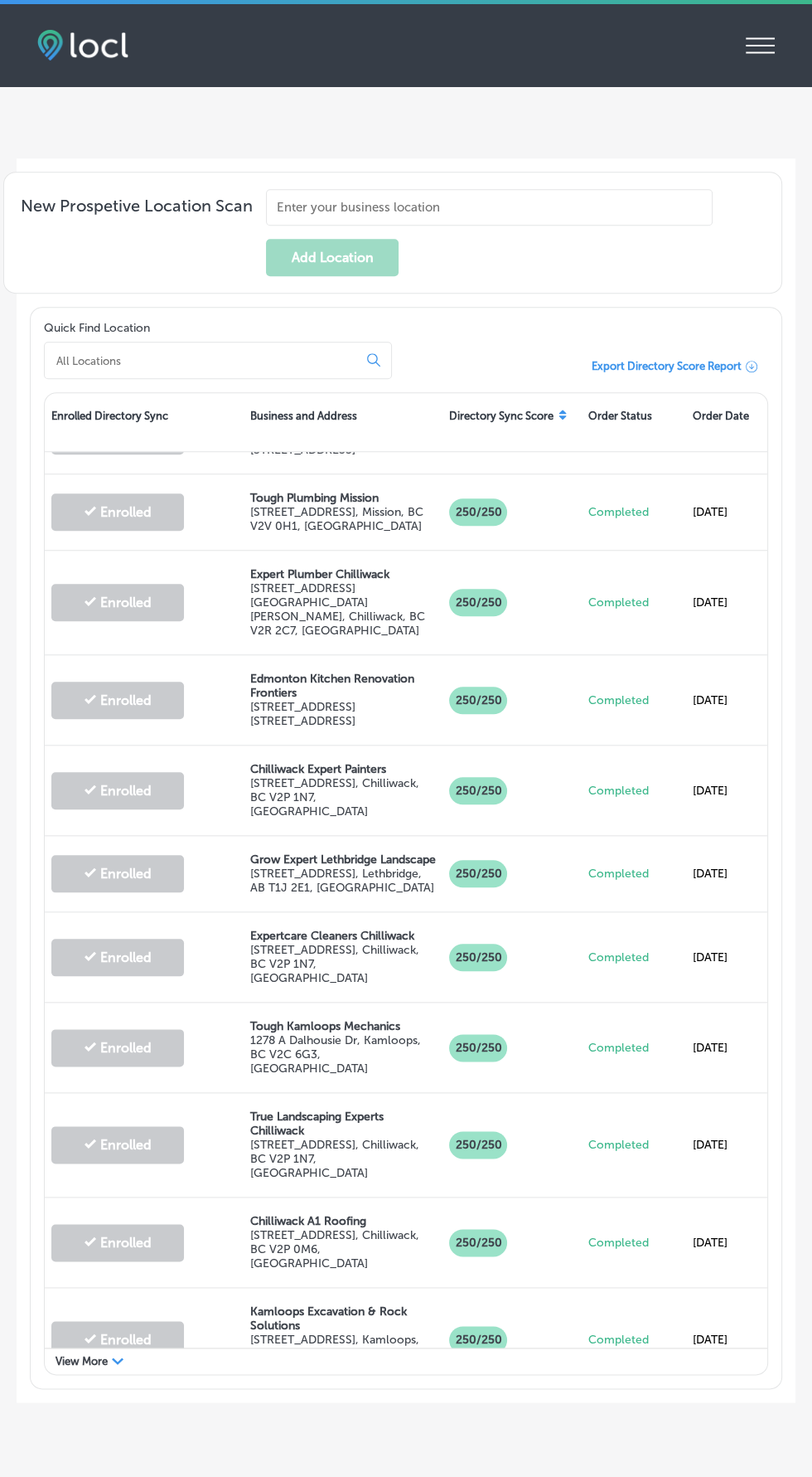
scroll to position [542, 0]
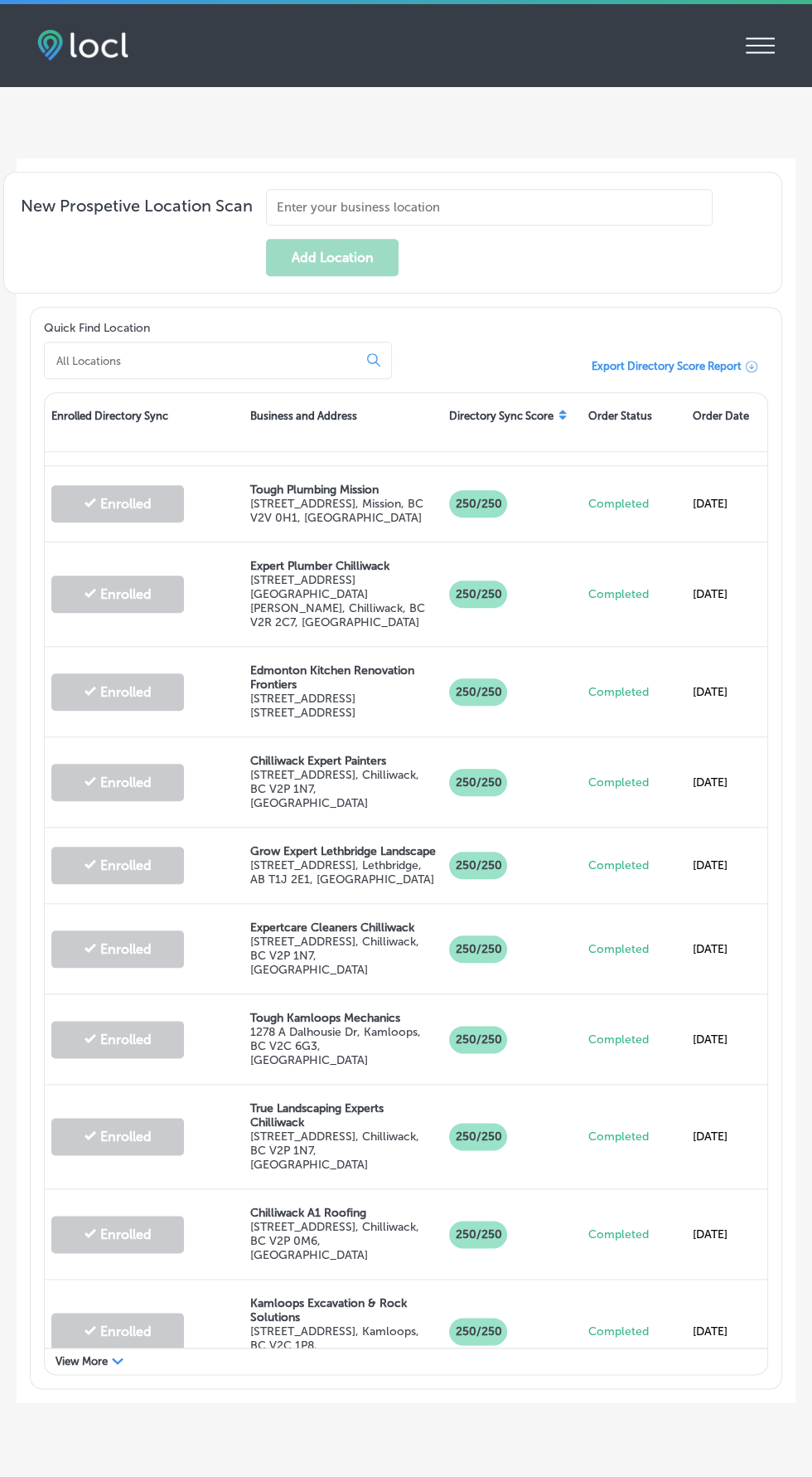
click at [88, 368] on input at bounding box center [204, 360] width 299 height 15
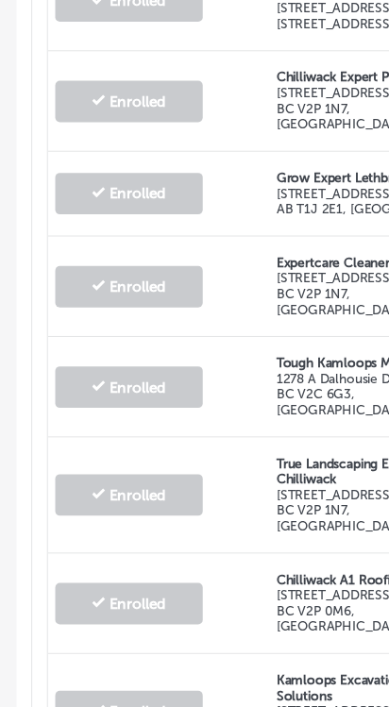
scroll to position [791, 0]
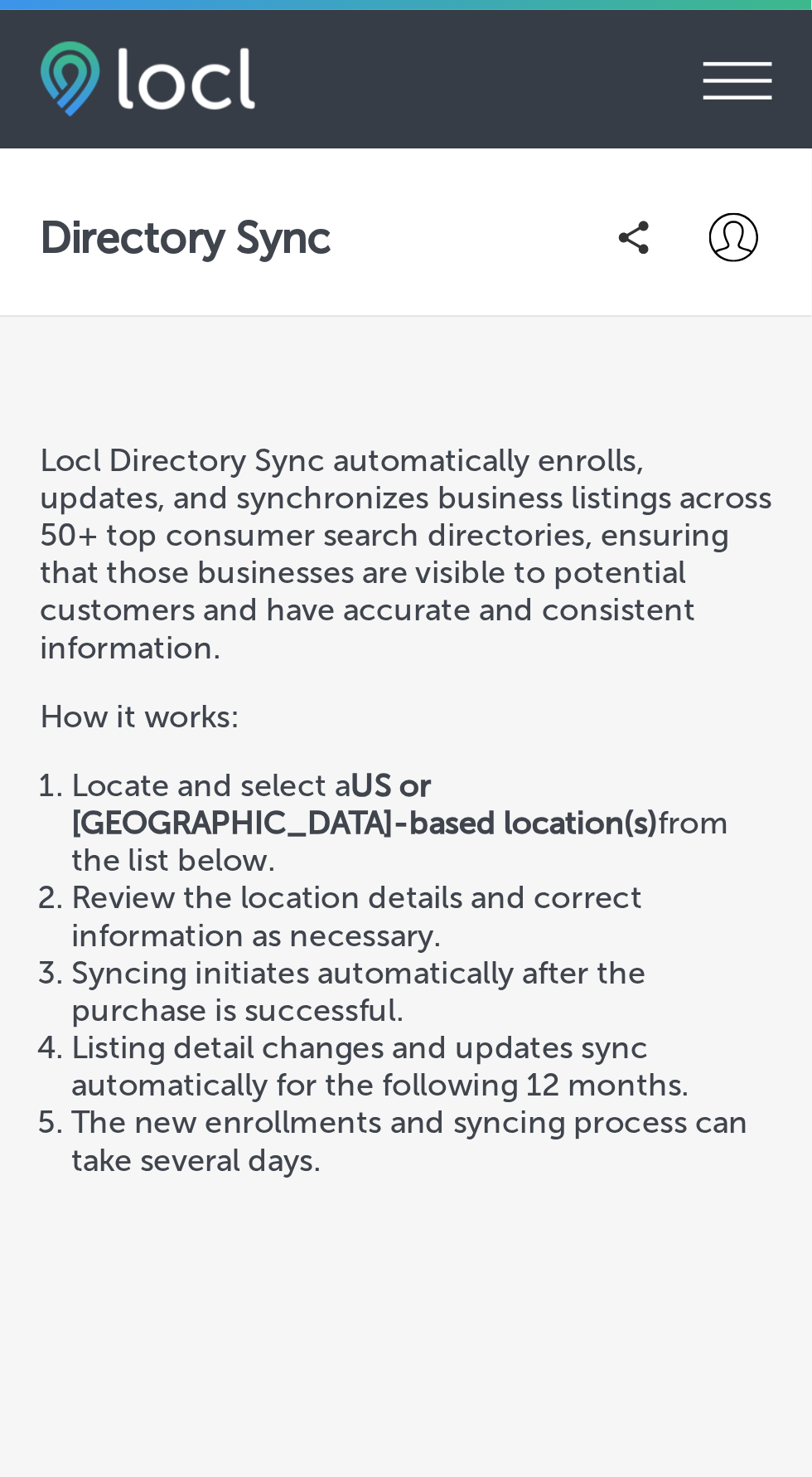
scroll to position [193, 0]
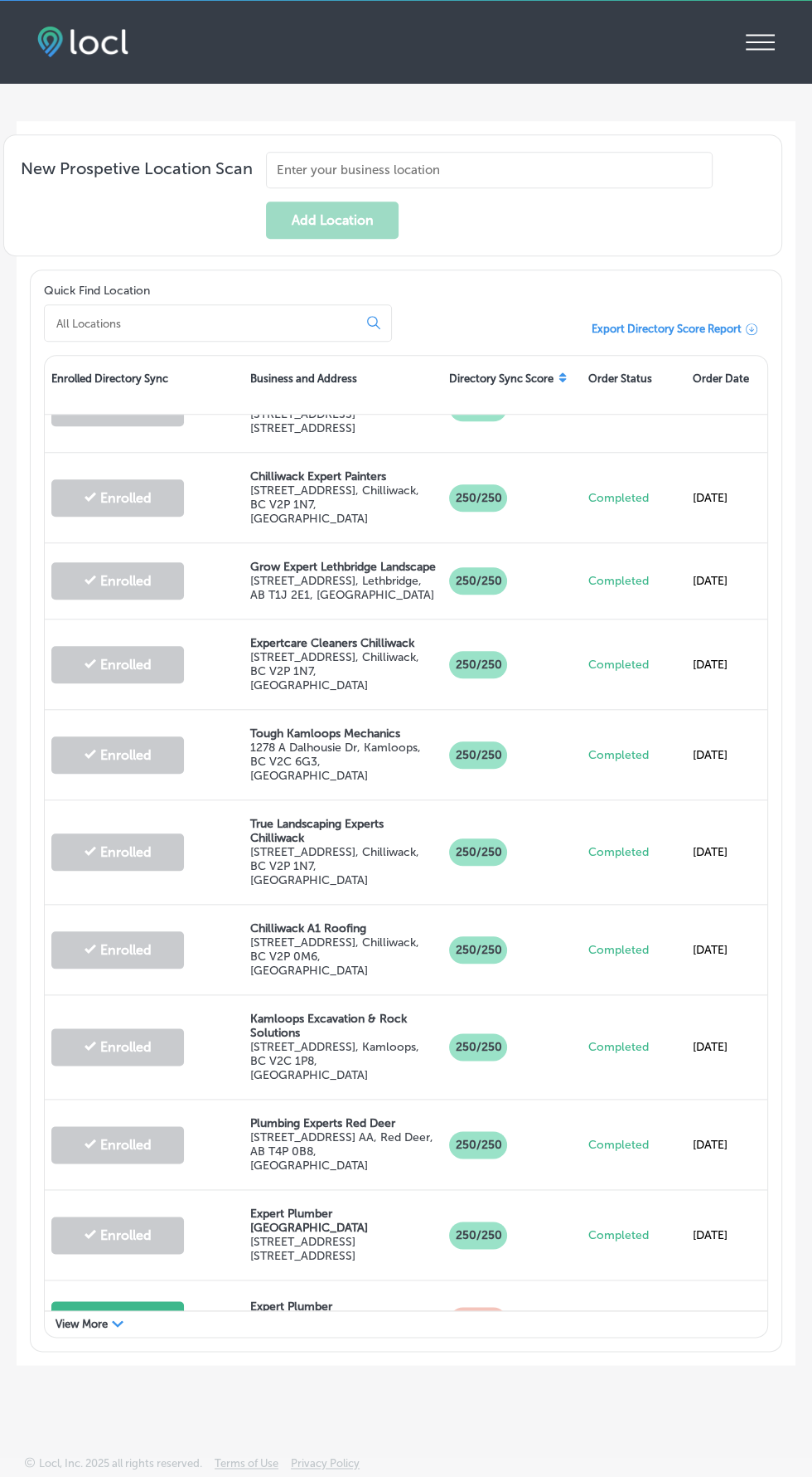
scroll to position [998, 0]
click at [112, 1329] on div "Path Created with Sketch." at bounding box center [117, 1323] width 11 height 11
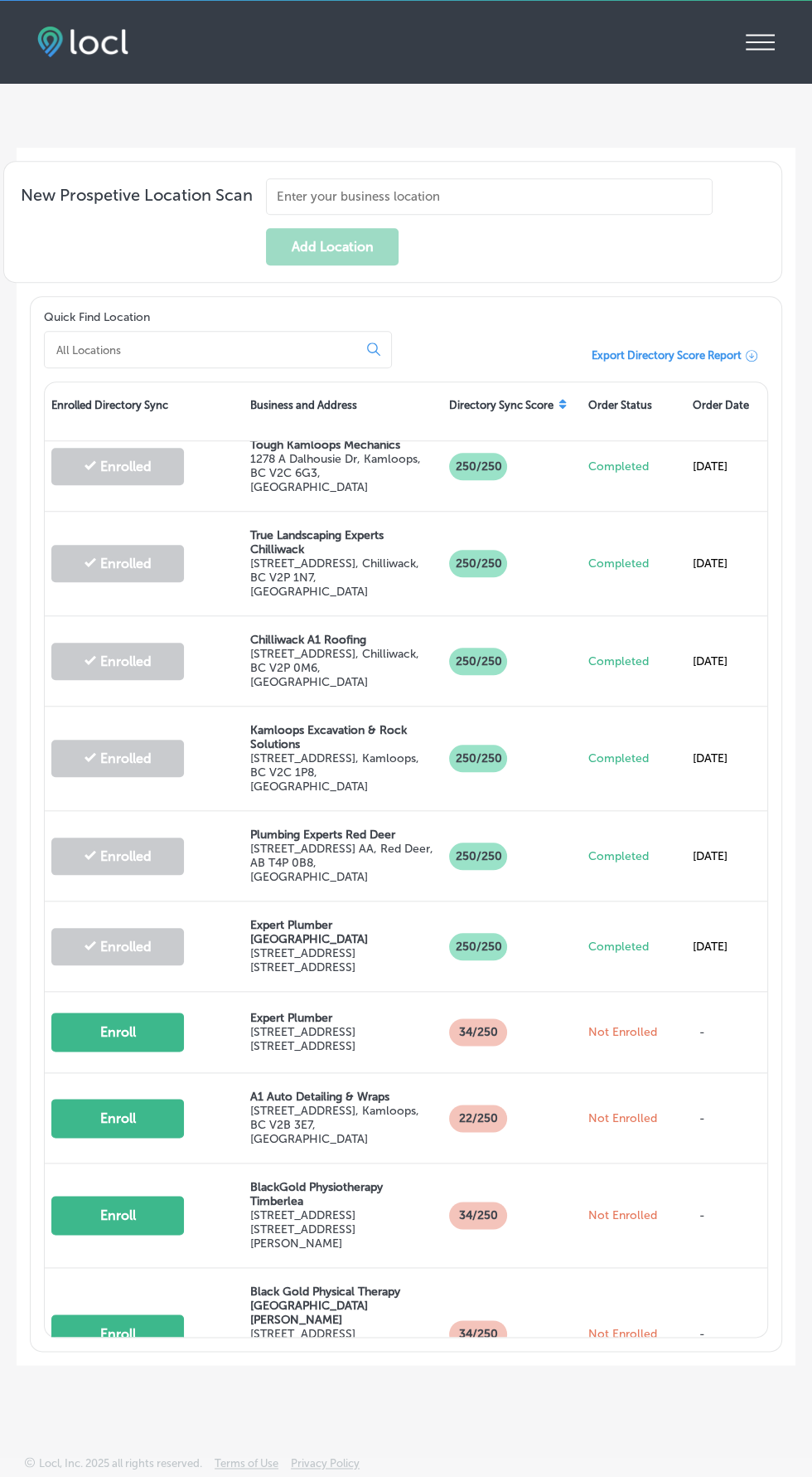
scroll to position [1123, 0]
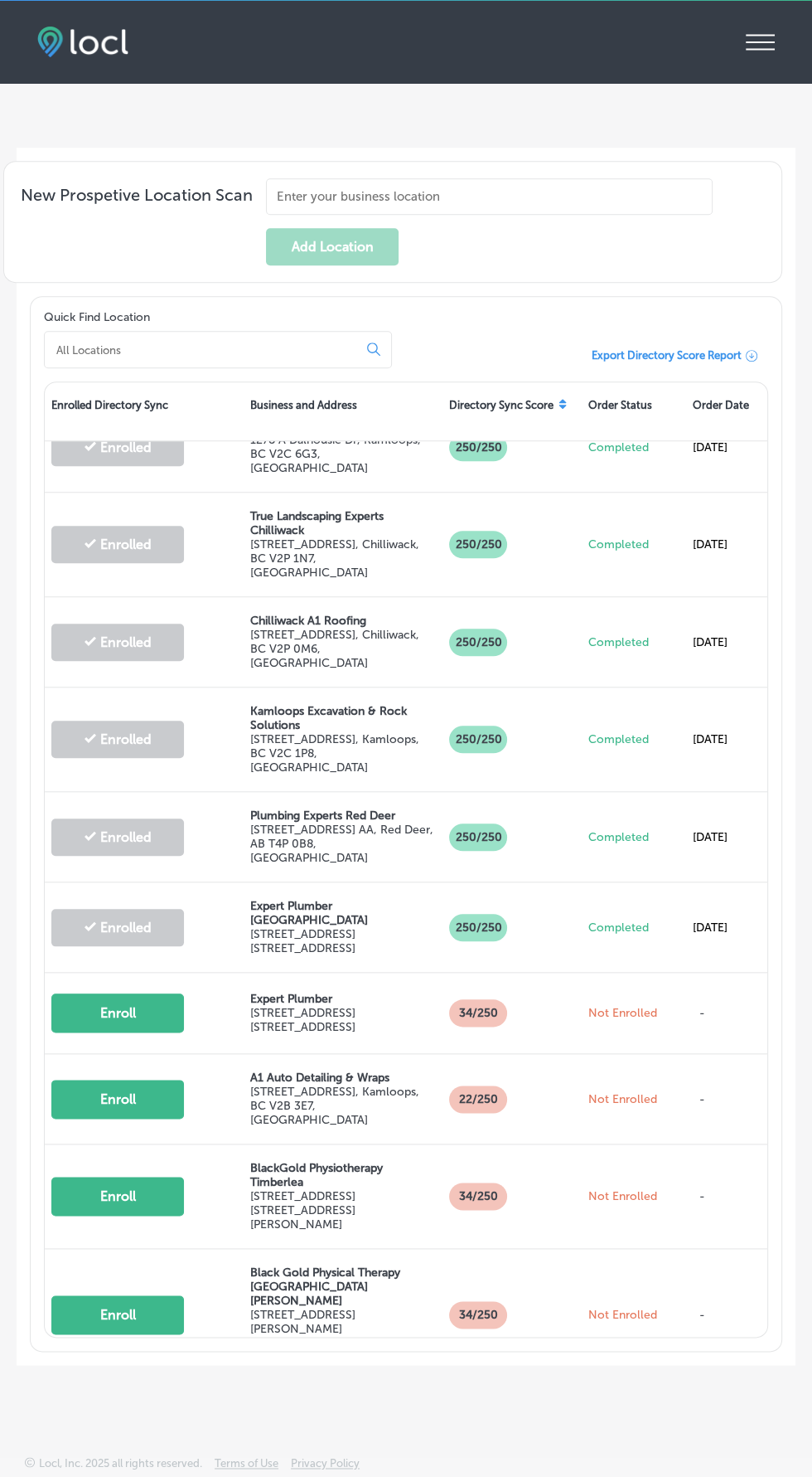
click at [124, 1476] on button "Enroll" at bounding box center [118, 1502] width 133 height 39
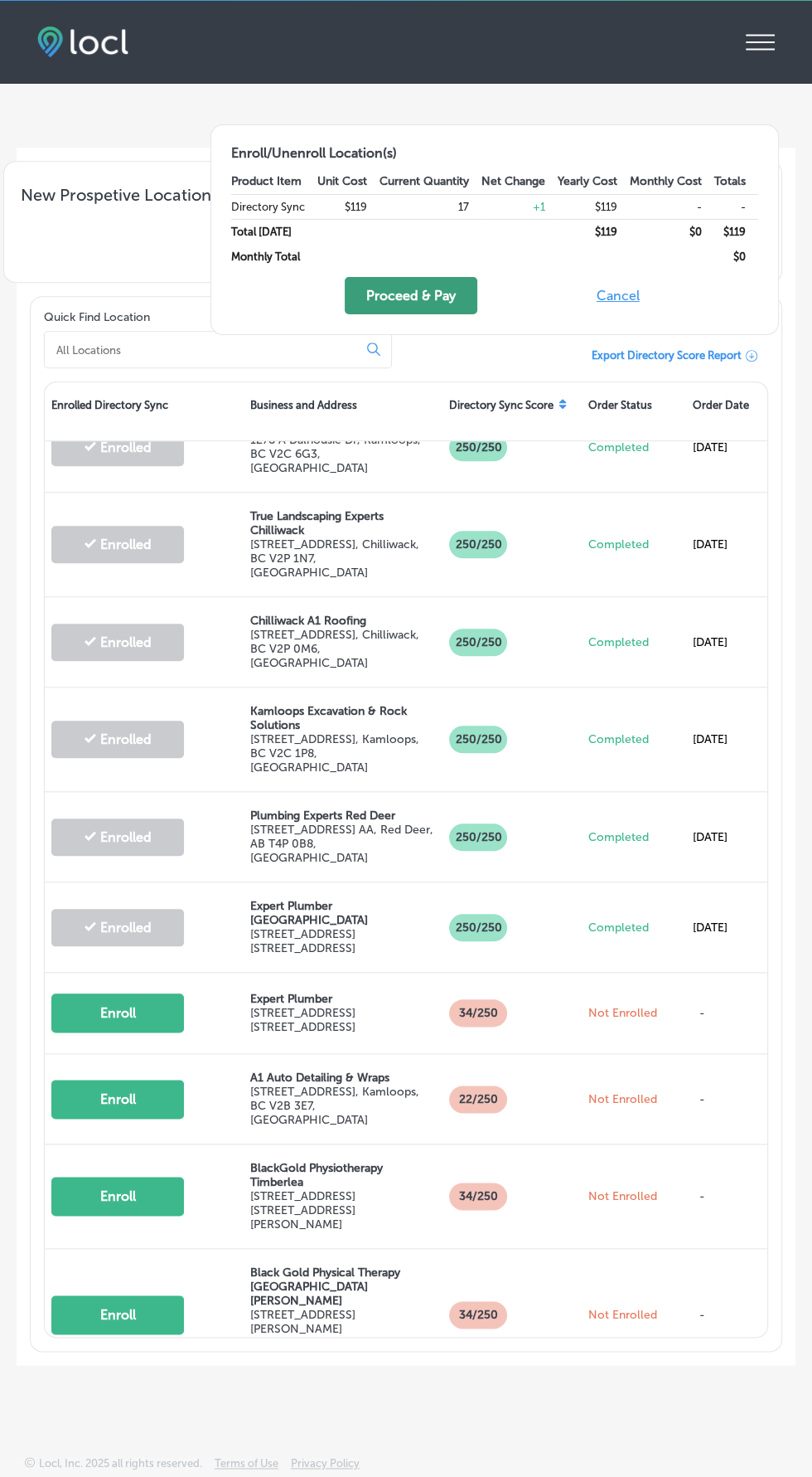
click at [379, 295] on button "Proceed & Pay" at bounding box center [411, 295] width 133 height 37
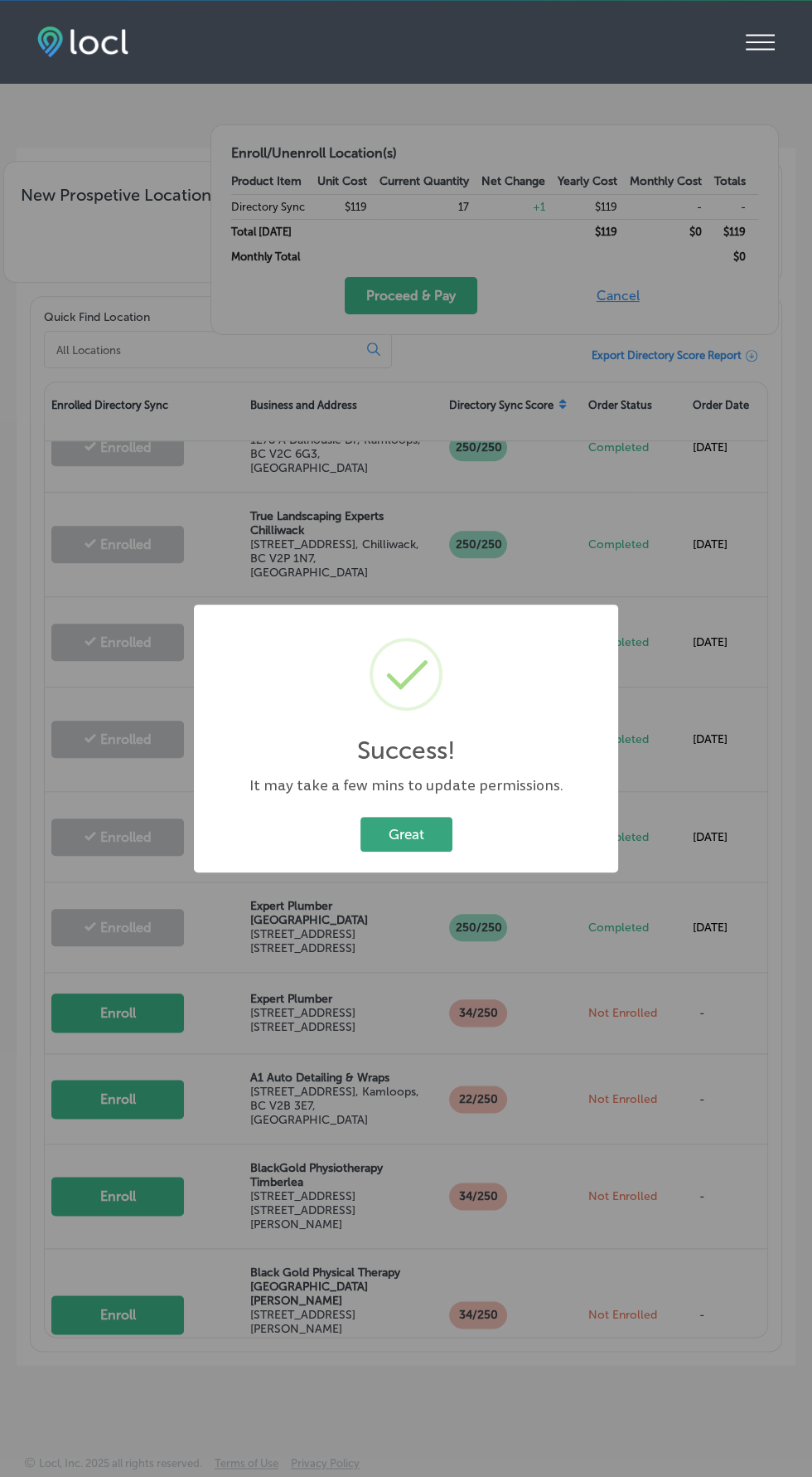
click at [416, 851] on button "Great" at bounding box center [406, 833] width 92 height 34
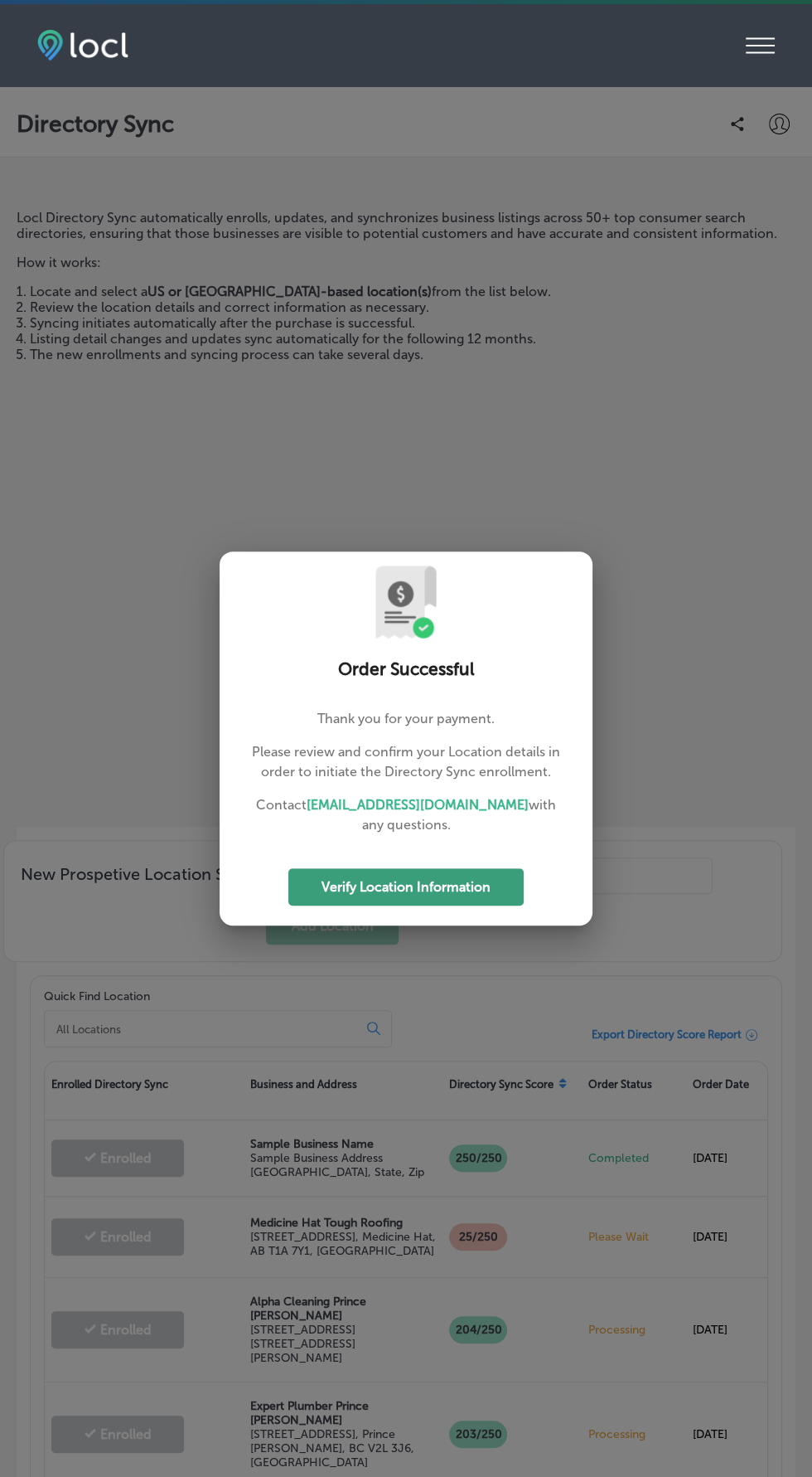
click at [473, 905] on button "Verify Location Information" at bounding box center [406, 887] width 235 height 37
select select "US"
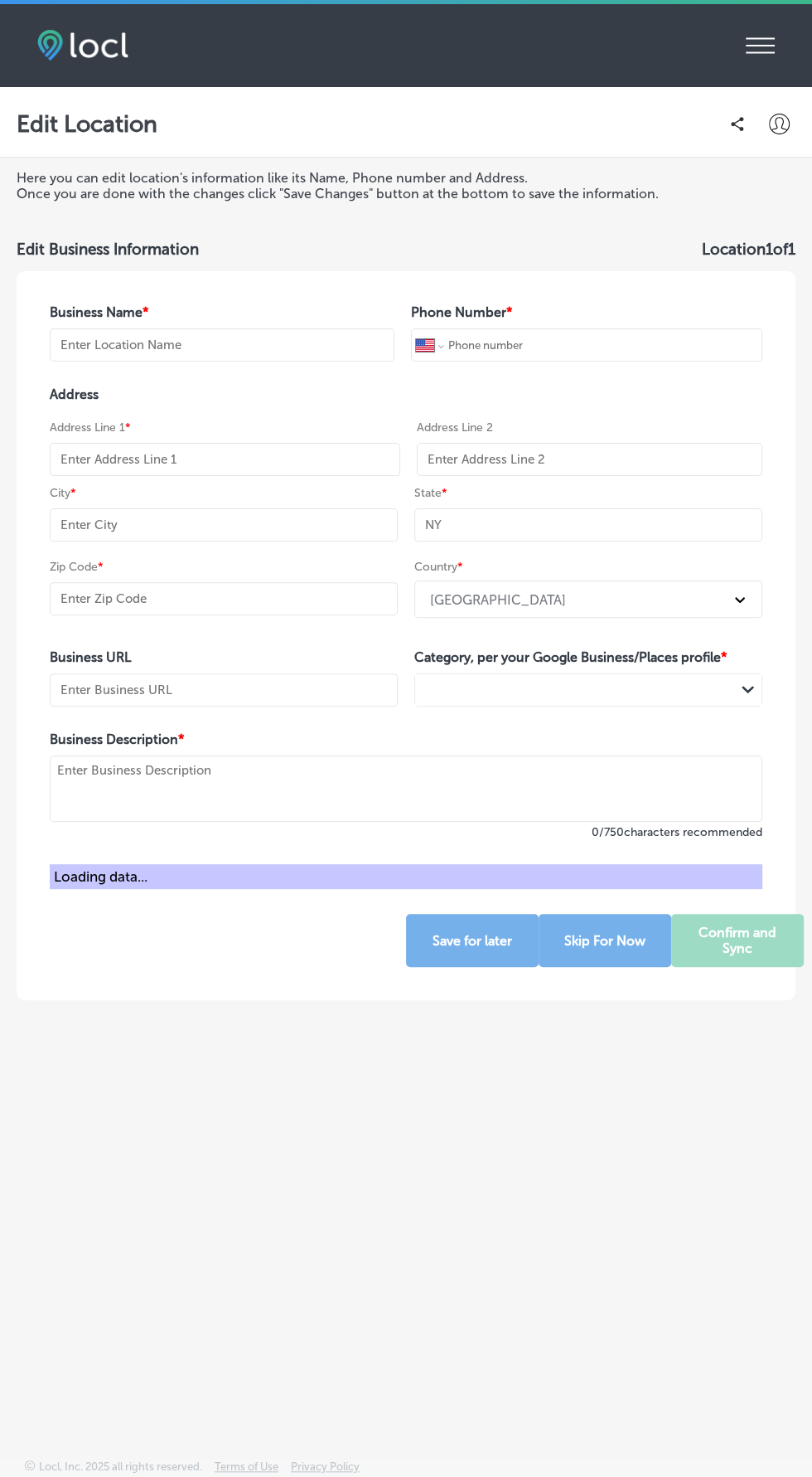
type input "Medicine Hat Tough Roofing"
select select "CA"
type input "+1 587 705 5300"
type input "[STREET_ADDRESS]"
type input "Medicine Hat"
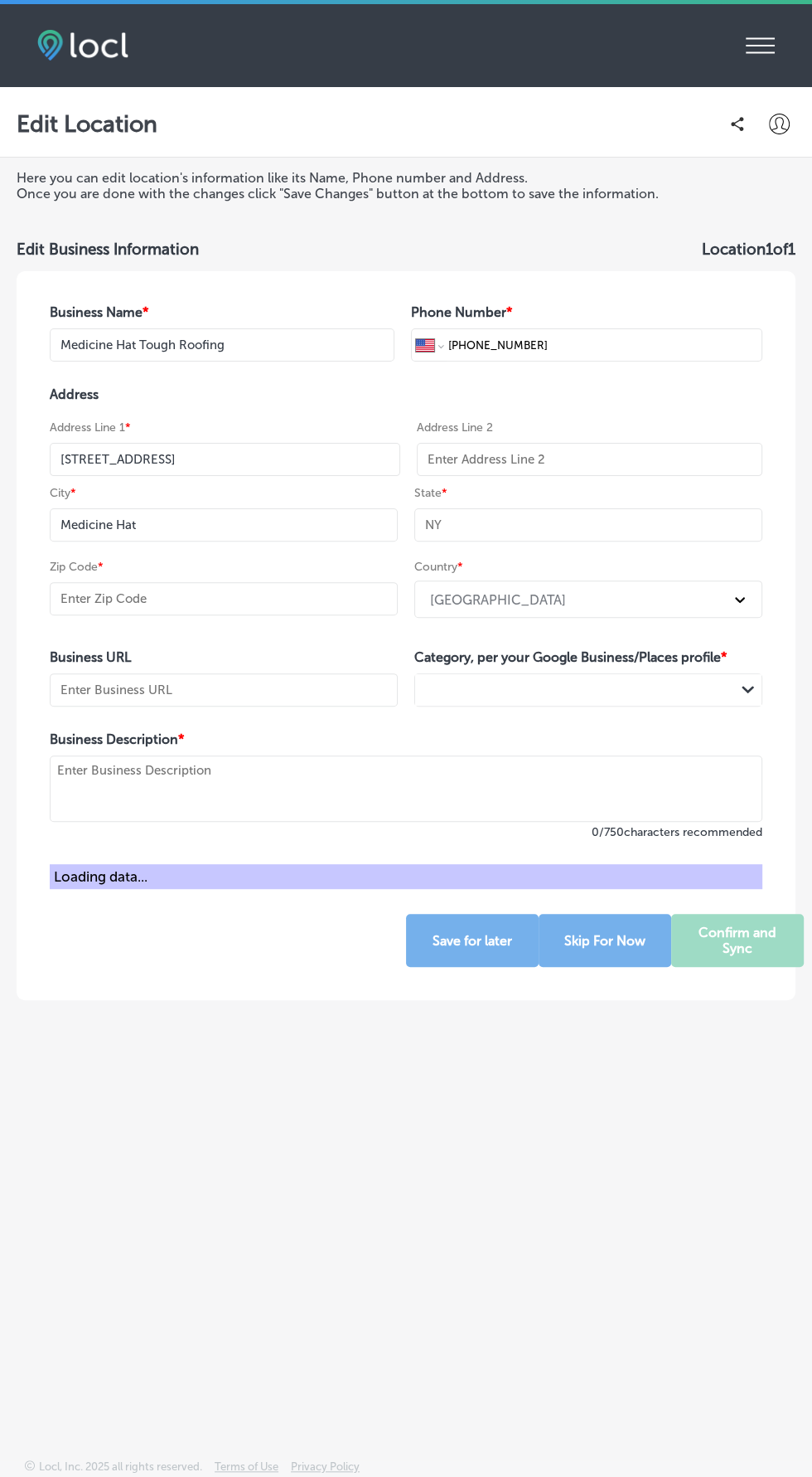
type input "AB"
type input "T1A 7Y1"
type input "https://www.roofingmedicinehatab.com/"
type textarea "Medicine Hat Tough Roofing provides reliable, high-quality roofing services for…"
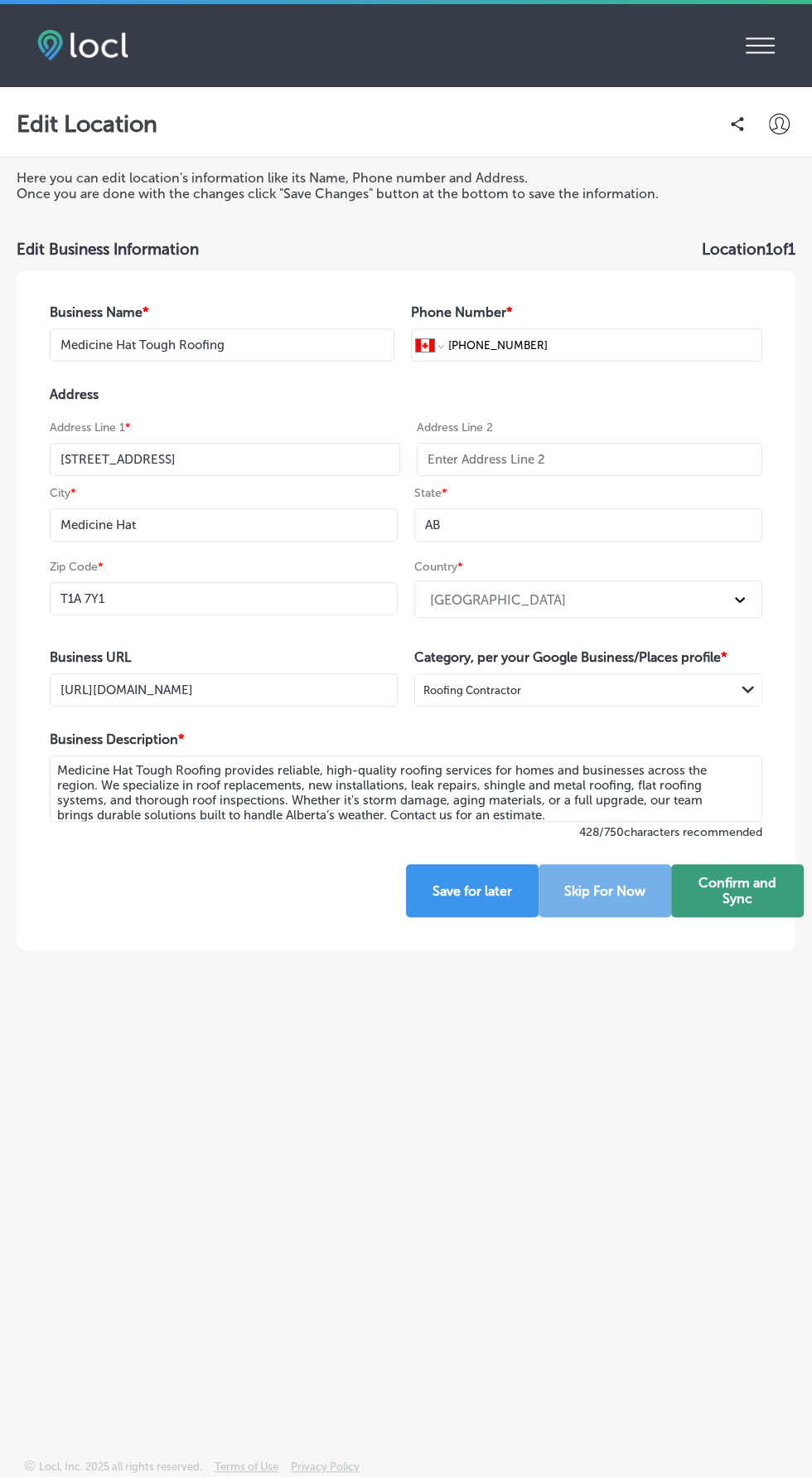
click at [728, 883] on button "Confirm and Sync" at bounding box center [737, 890] width 133 height 53
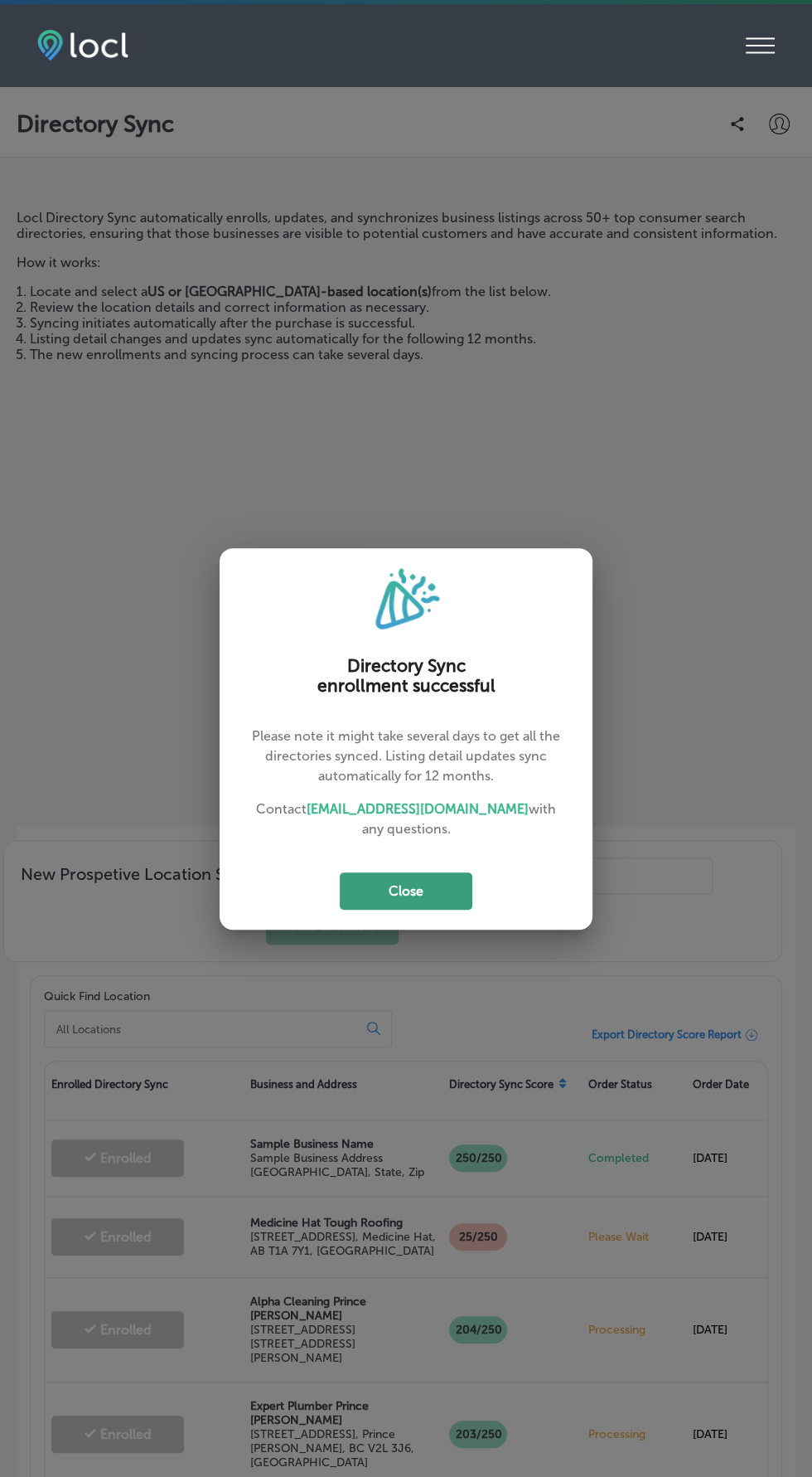
click at [414, 899] on button "Close" at bounding box center [406, 890] width 133 height 37
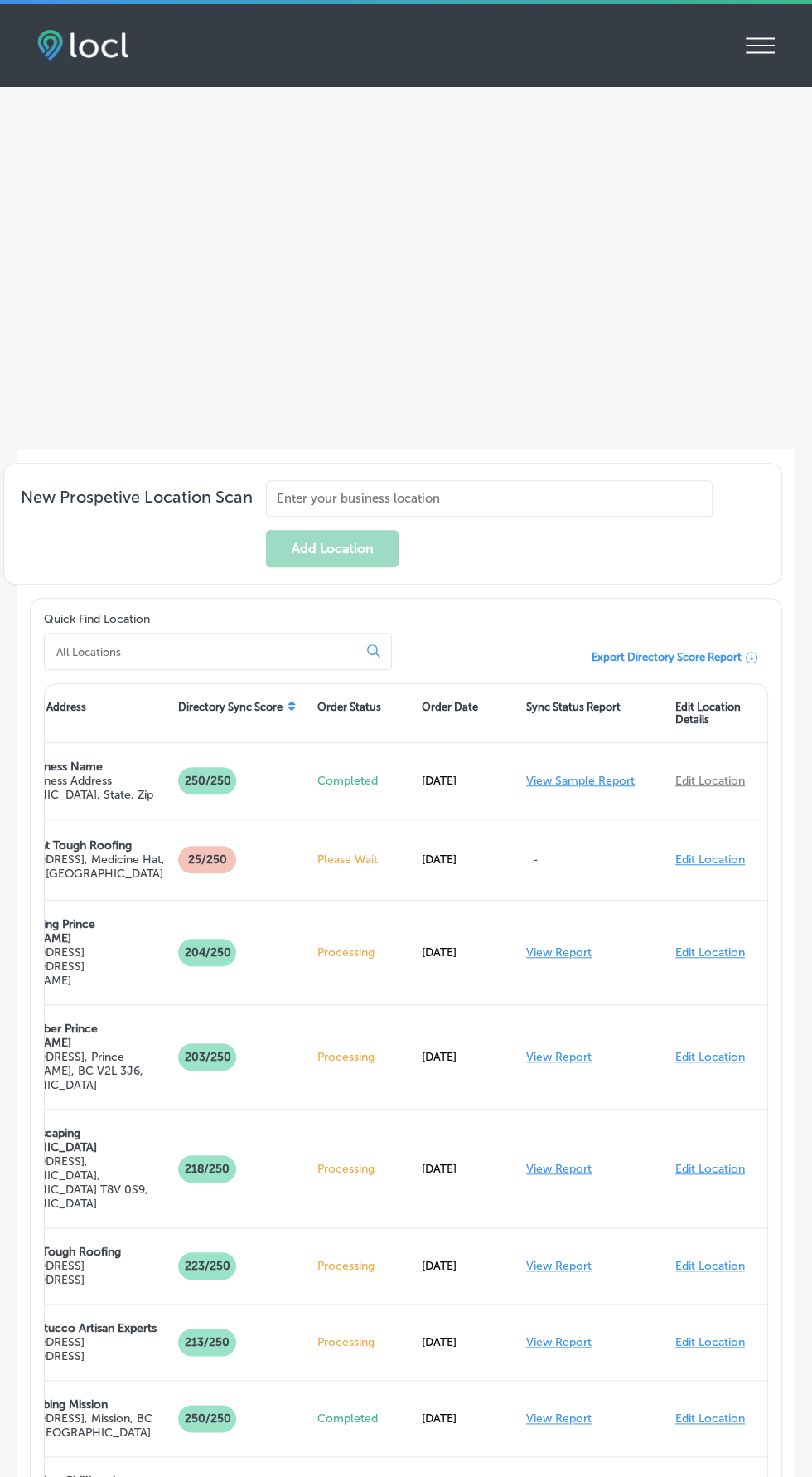
scroll to position [58, 0]
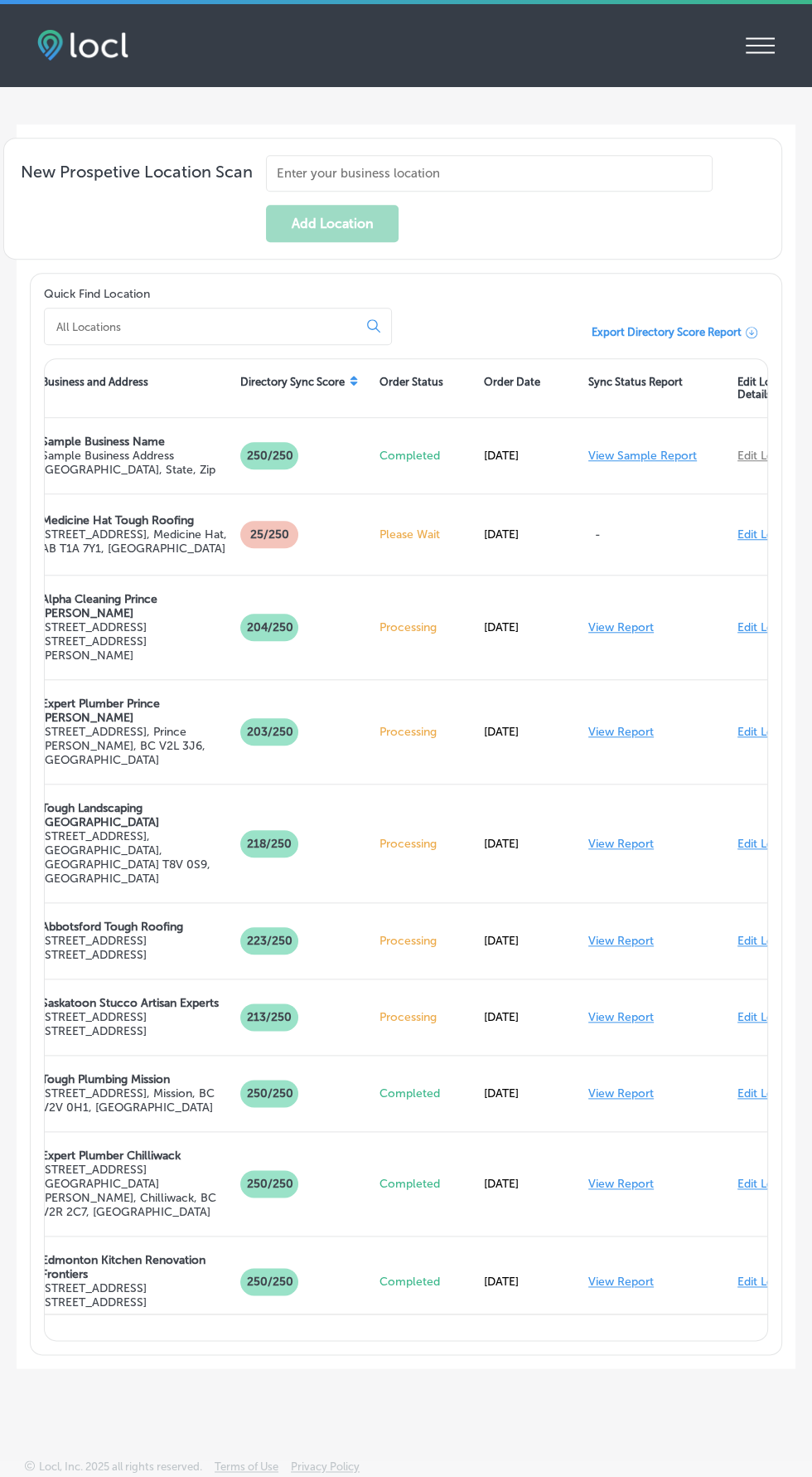
scroll to position [0, 271]
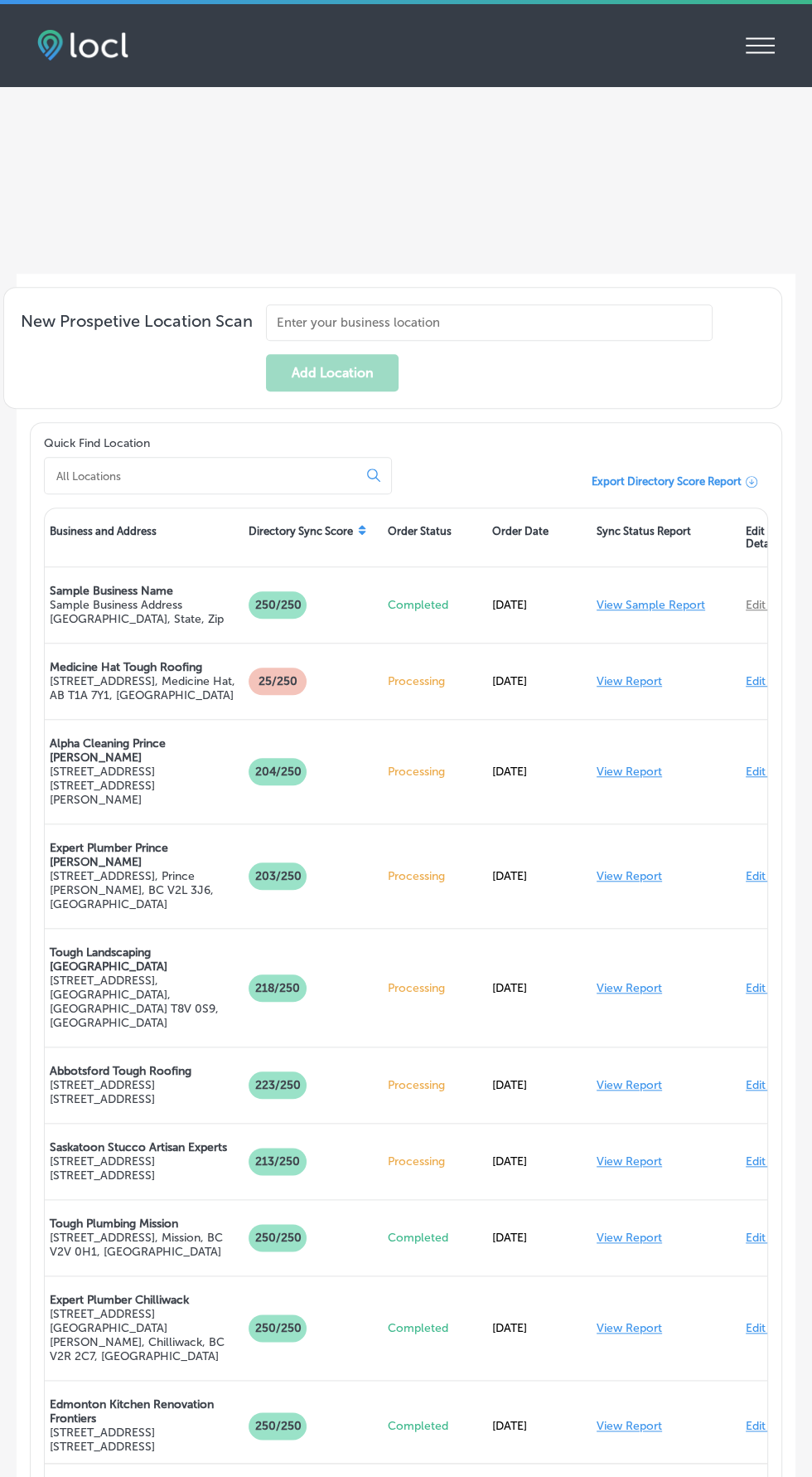
scroll to position [0, 271]
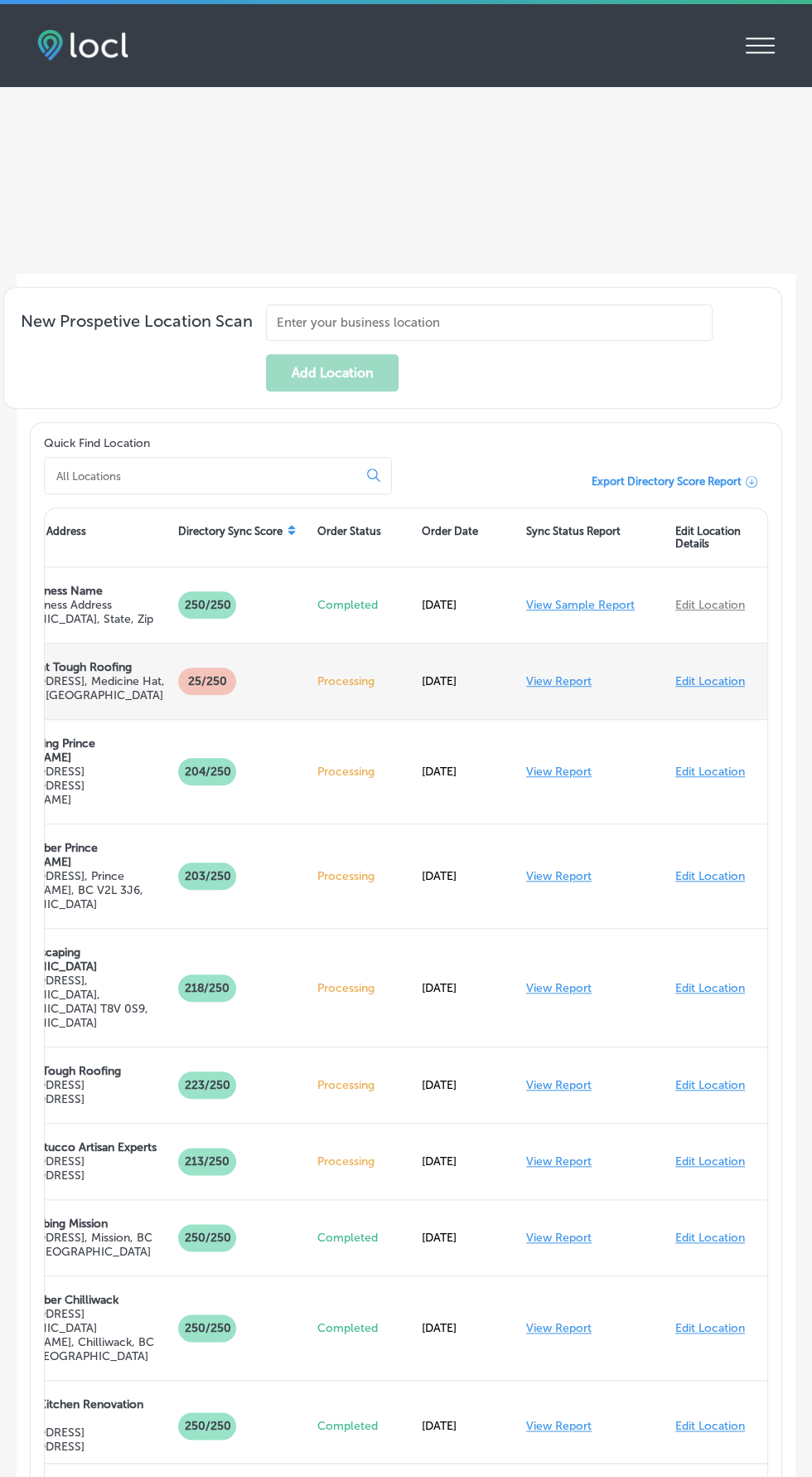
click at [570, 688] on link "View Report" at bounding box center [559, 681] width 66 height 14
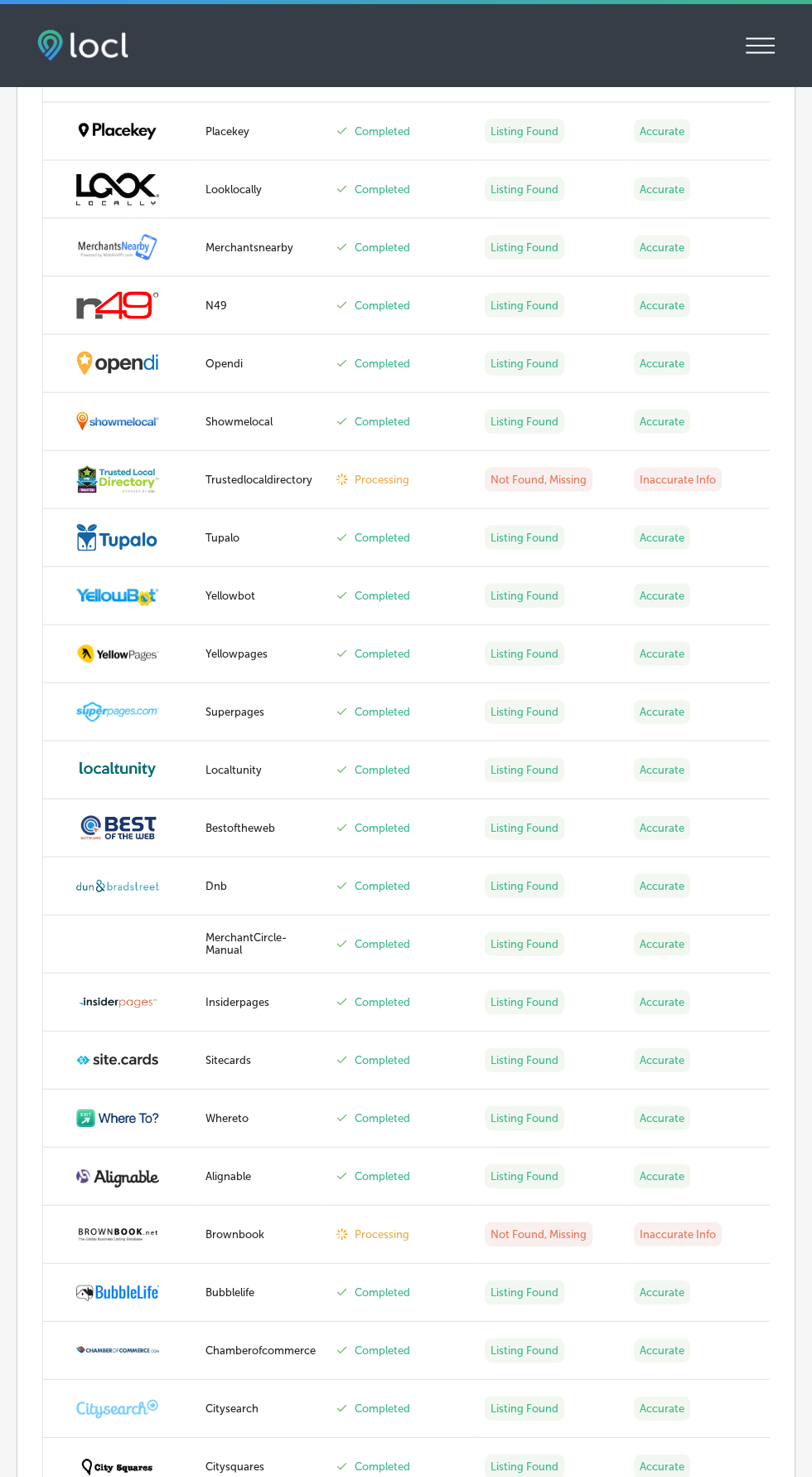
scroll to position [2158, 0]
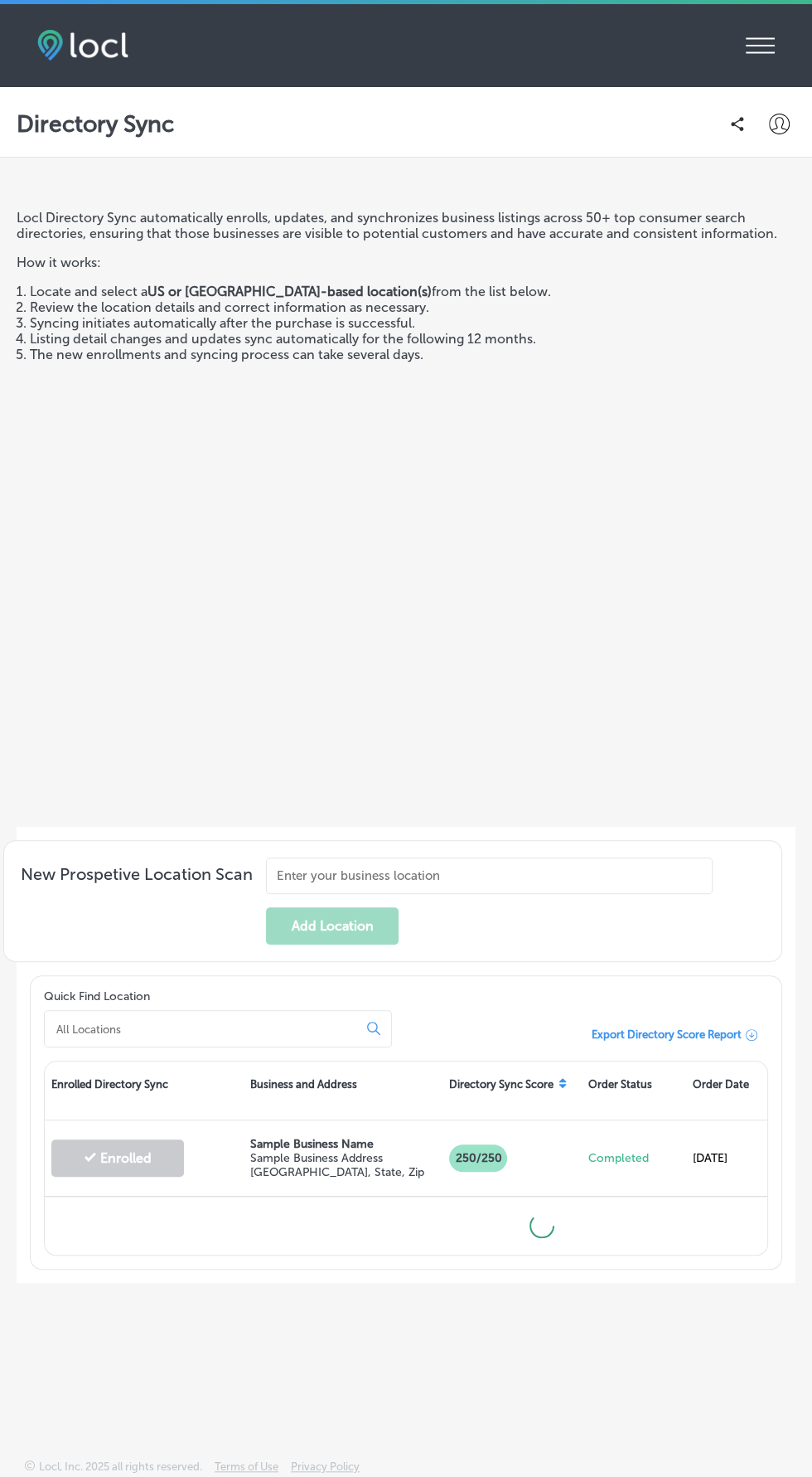
scroll to position [193, 0]
